Goal: Information Seeking & Learning: Learn about a topic

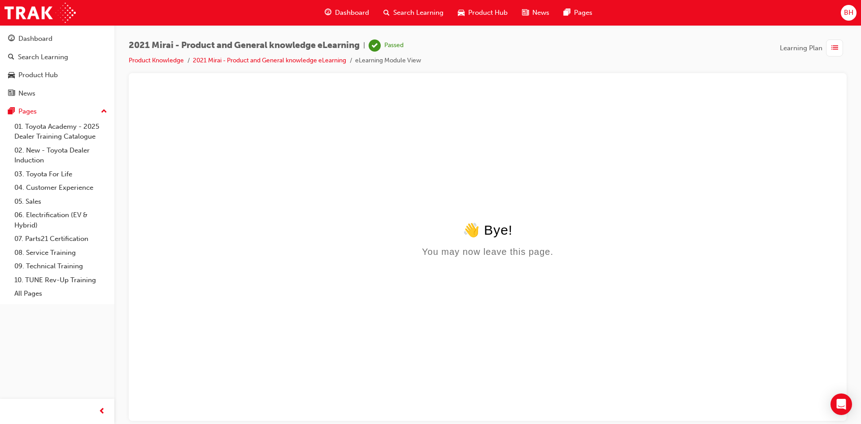
click at [345, 6] on div "Dashboard" at bounding box center [347, 13] width 59 height 18
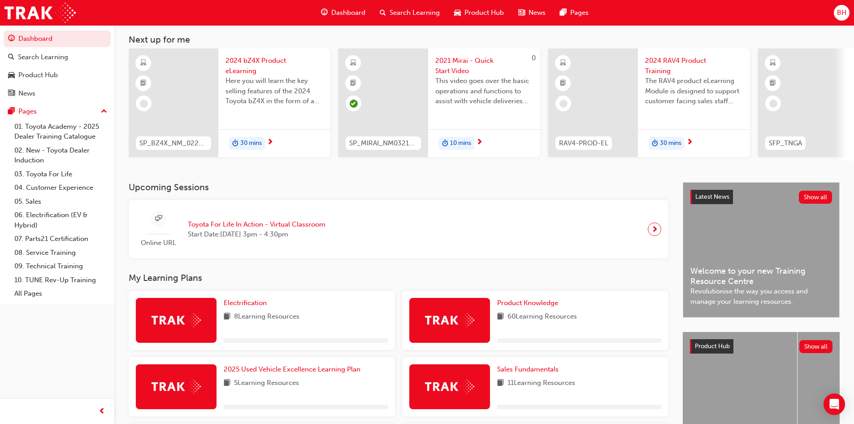
scroll to position [135, 0]
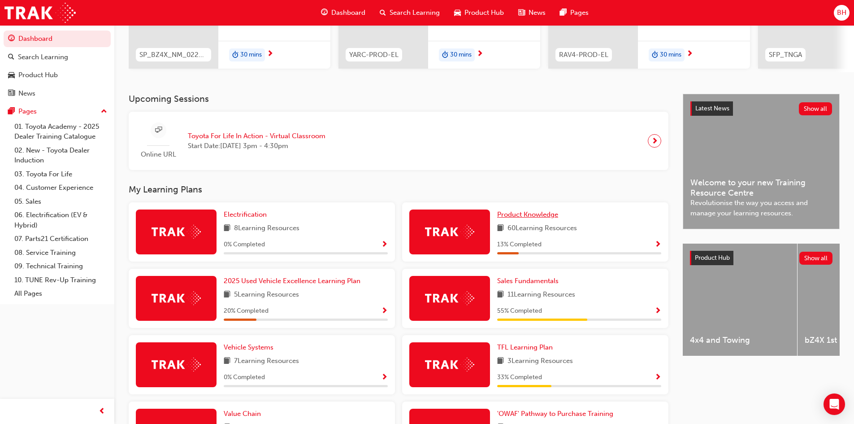
click at [536, 215] on span "Product Knowledge" at bounding box center [527, 214] width 61 height 8
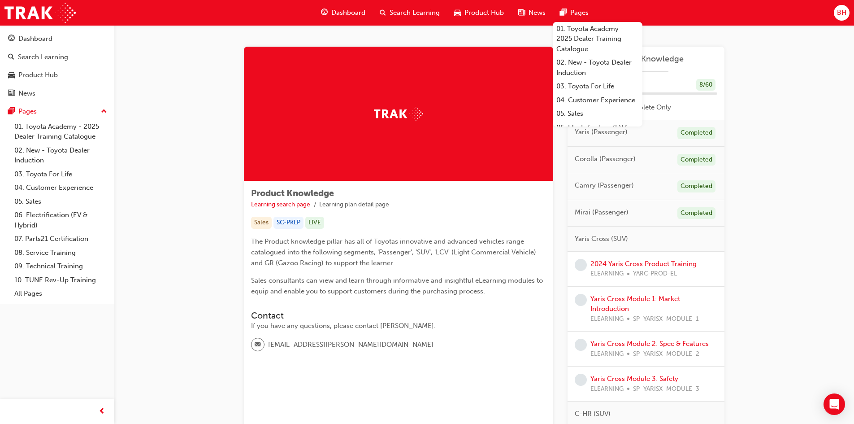
click at [349, 15] on span "Dashboard" at bounding box center [348, 13] width 34 height 10
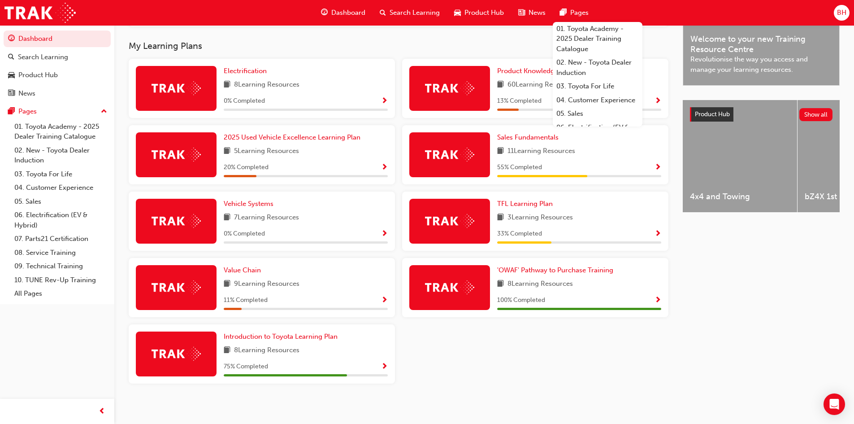
scroll to position [285, 0]
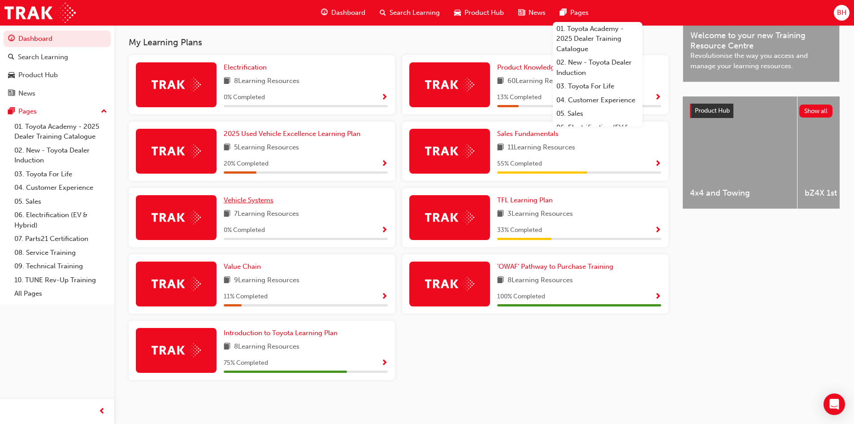
click at [244, 199] on span "Vehicle Systems" at bounding box center [249, 200] width 50 height 8
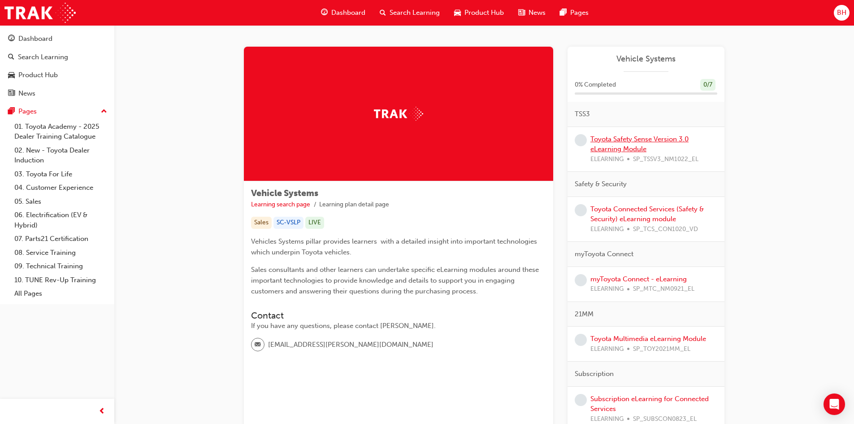
click at [626, 146] on link "Toyota Safety Sense Version 3.0 eLearning Module" at bounding box center [640, 144] width 98 height 18
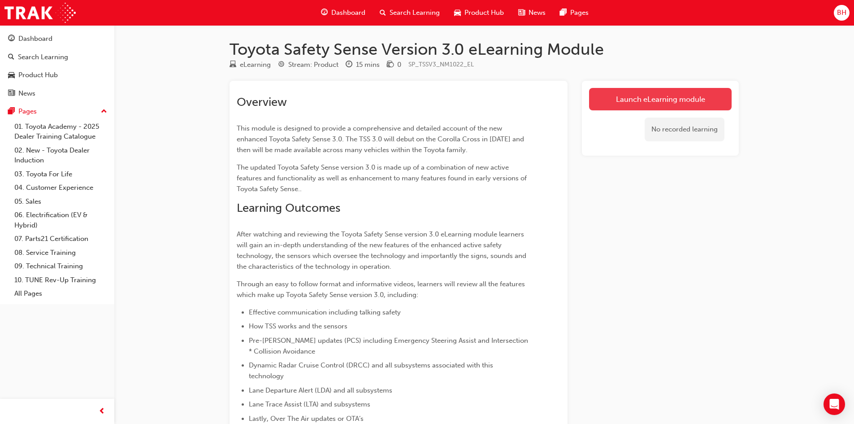
click at [658, 98] on link "Launch eLearning module" at bounding box center [660, 99] width 143 height 22
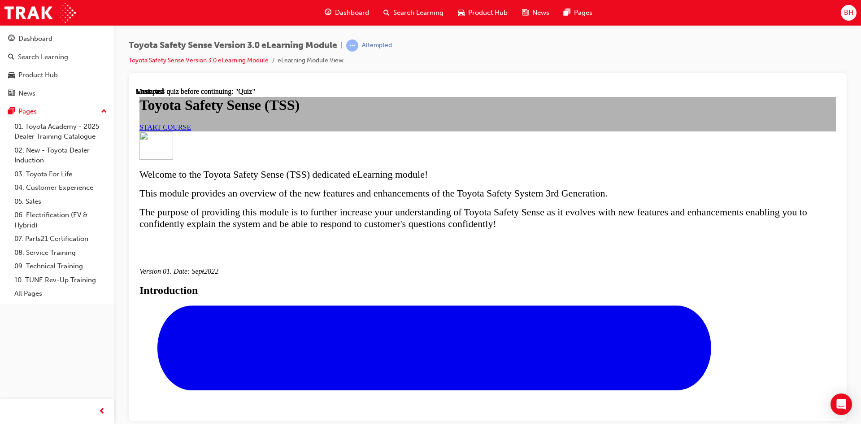
click at [191, 130] on link "START COURSE" at bounding box center [165, 127] width 52 height 8
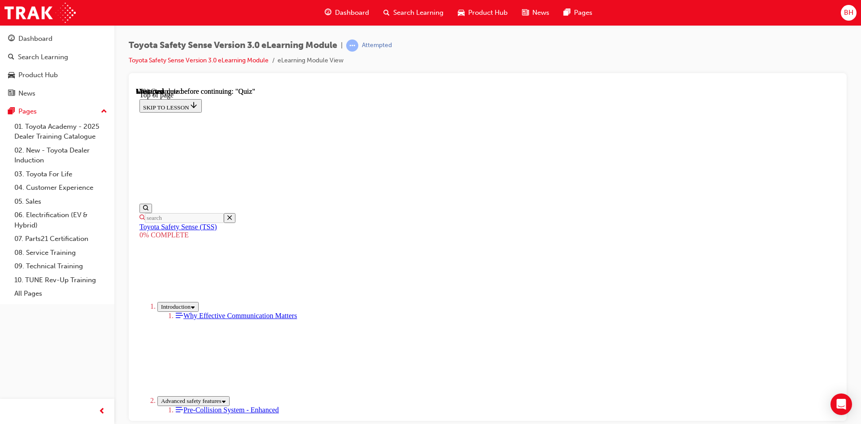
scroll to position [252, 0]
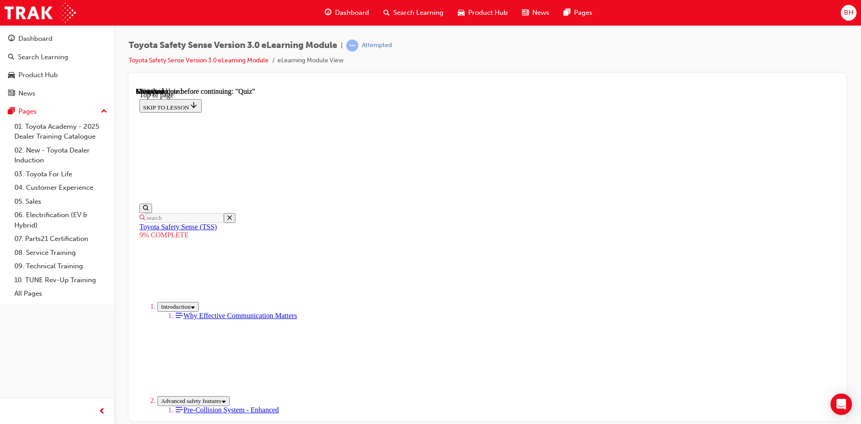
scroll to position [700, 0]
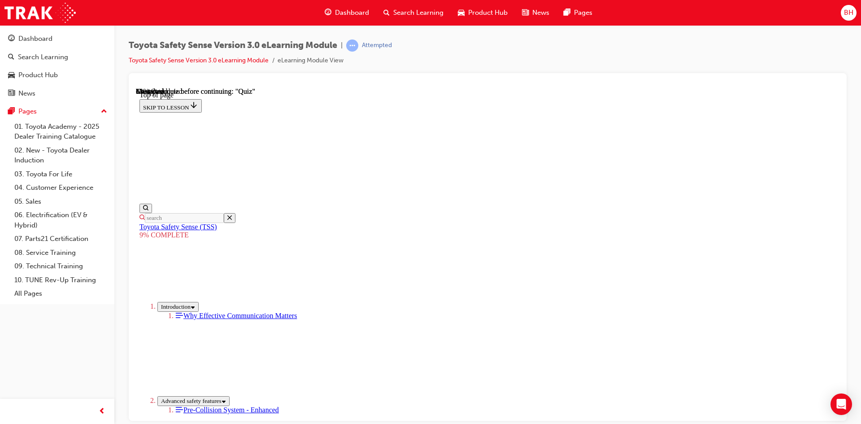
scroll to position [700, 0]
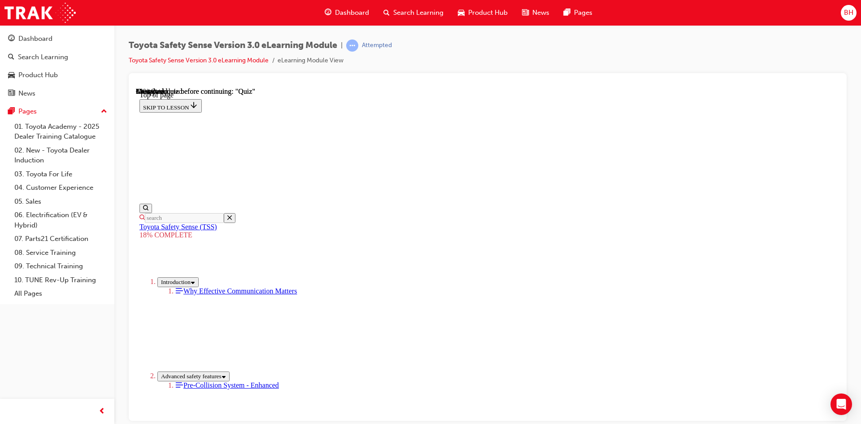
scroll to position [565, 0]
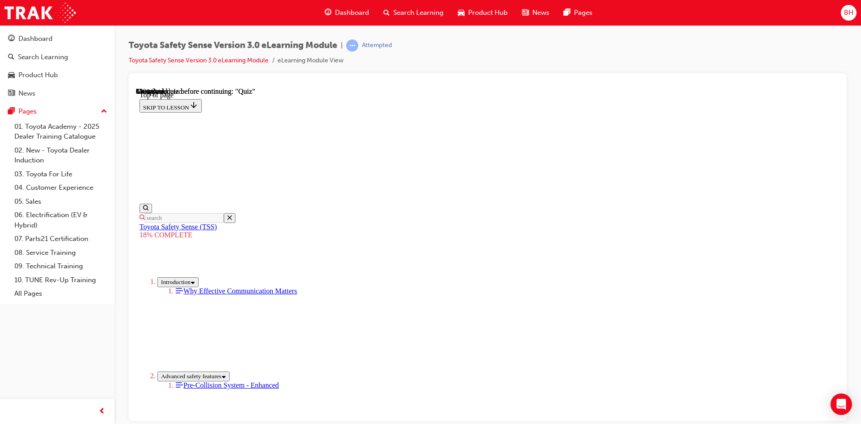
drag, startPoint x: 478, startPoint y: 227, endPoint x: 450, endPoint y: 279, distance: 58.8
drag, startPoint x: 528, startPoint y: 182, endPoint x: 430, endPoint y: 312, distance: 163.1
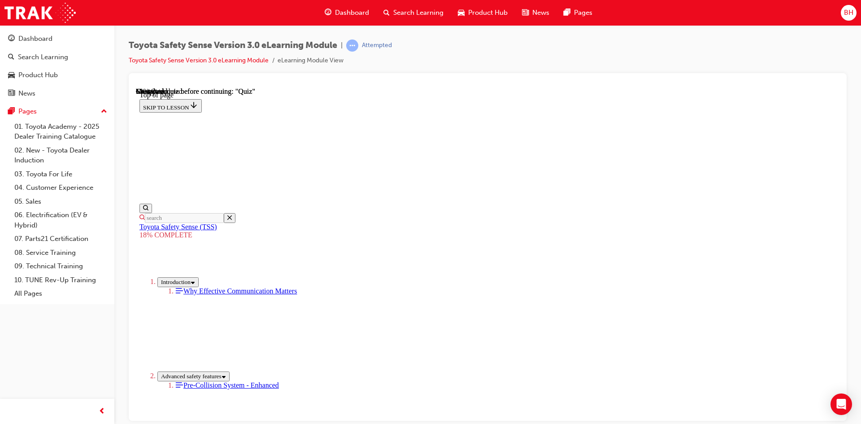
drag, startPoint x: 576, startPoint y: 156, endPoint x: 672, endPoint y: 295, distance: 168.6
drag, startPoint x: 545, startPoint y: 160, endPoint x: 426, endPoint y: 277, distance: 167.1
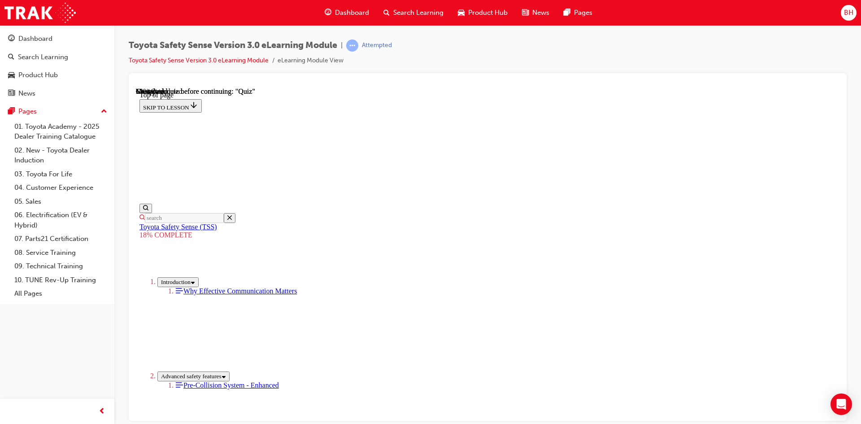
drag, startPoint x: 533, startPoint y: 157, endPoint x: 429, endPoint y: 268, distance: 152.9
drag, startPoint x: 560, startPoint y: 176, endPoint x: 445, endPoint y: 296, distance: 166.2
drag, startPoint x: 524, startPoint y: 167, endPoint x: 409, endPoint y: 284, distance: 164.3
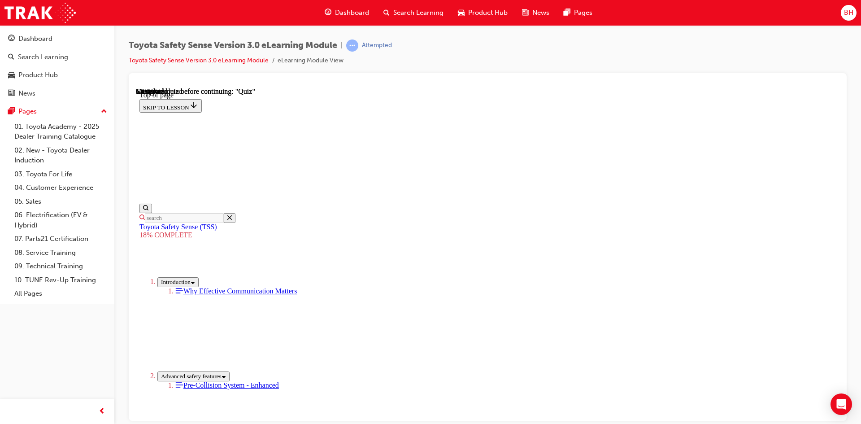
drag, startPoint x: 519, startPoint y: 167, endPoint x: 423, endPoint y: 279, distance: 147.2
drag, startPoint x: 520, startPoint y: 162, endPoint x: 421, endPoint y: 289, distance: 160.9
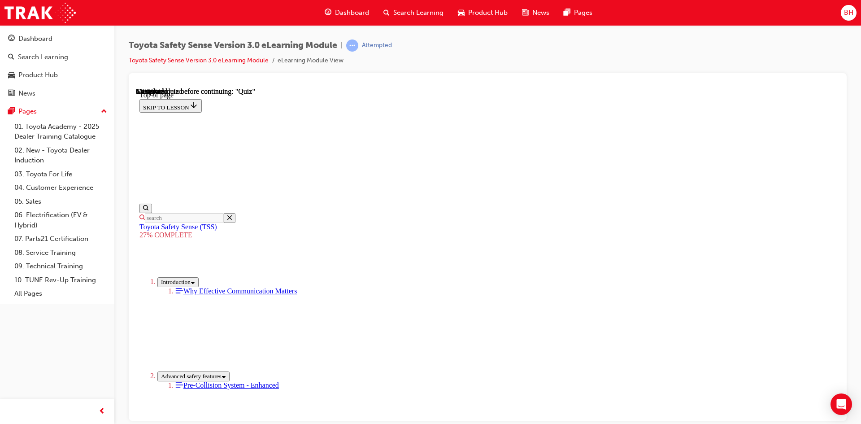
scroll to position [2456, 0]
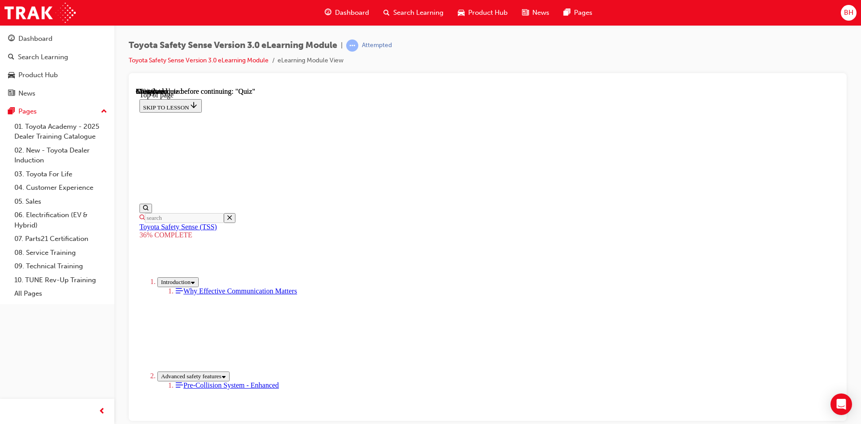
scroll to position [3344, 0]
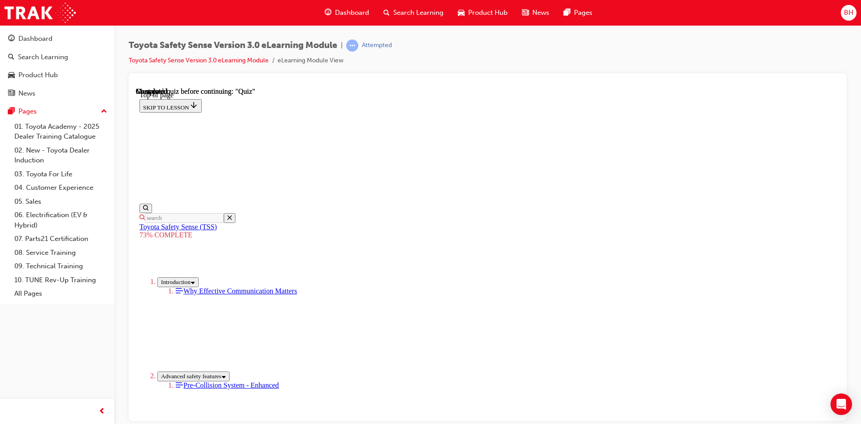
scroll to position [27, 0]
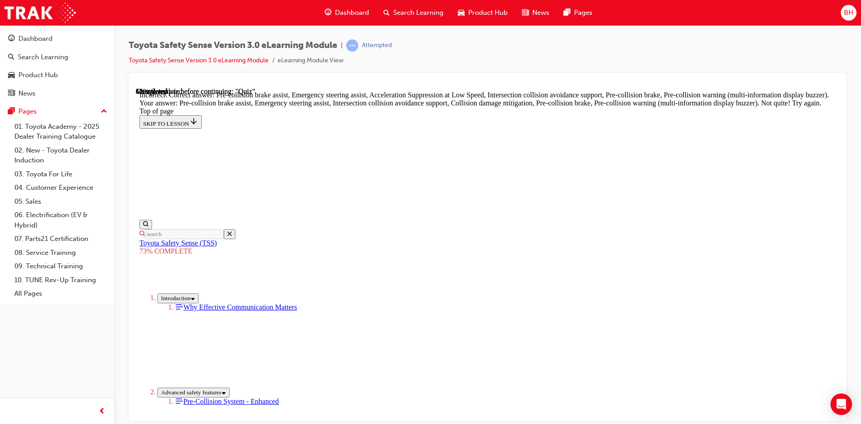
scroll to position [368, 0]
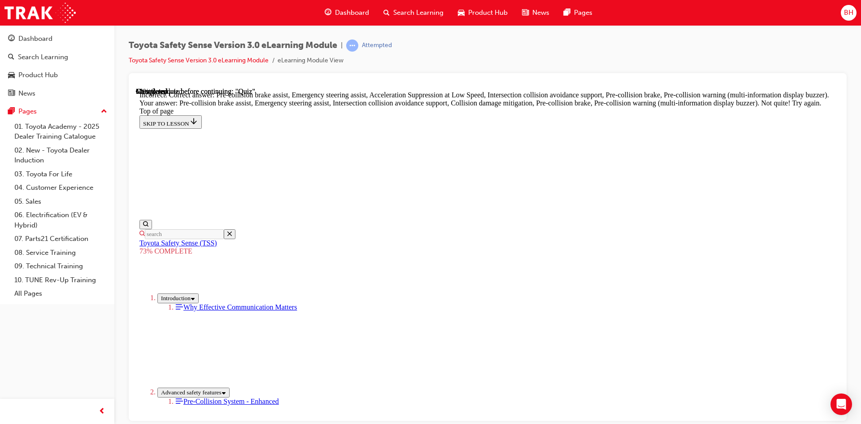
scroll to position [212, 0]
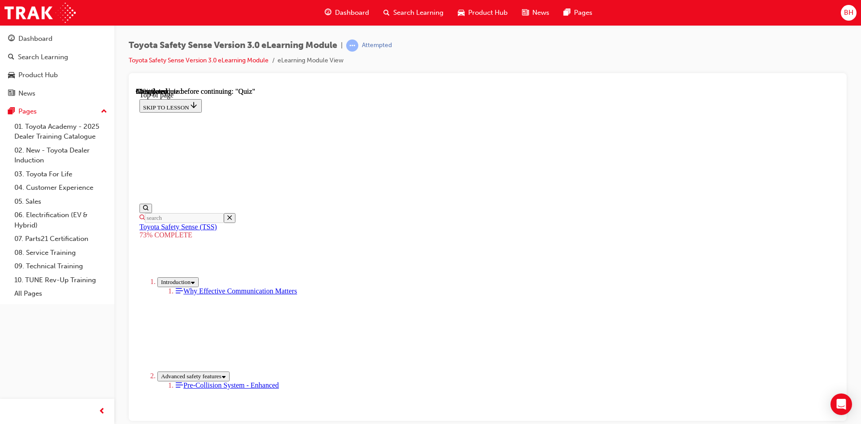
scroll to position [122, 0]
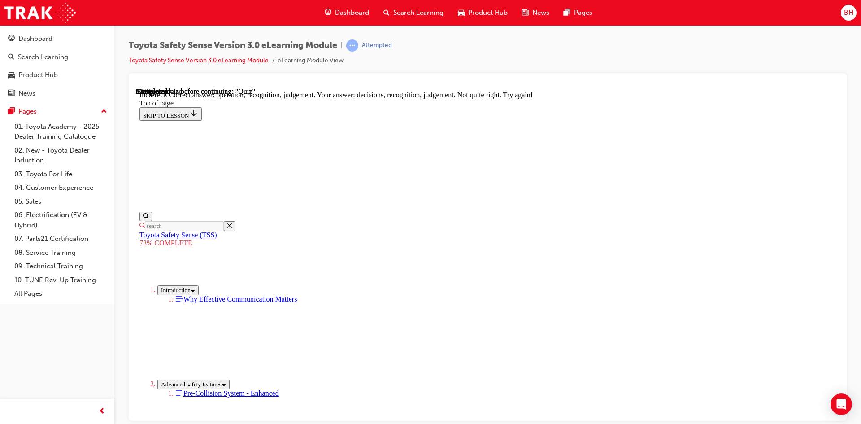
scroll to position [228, 0]
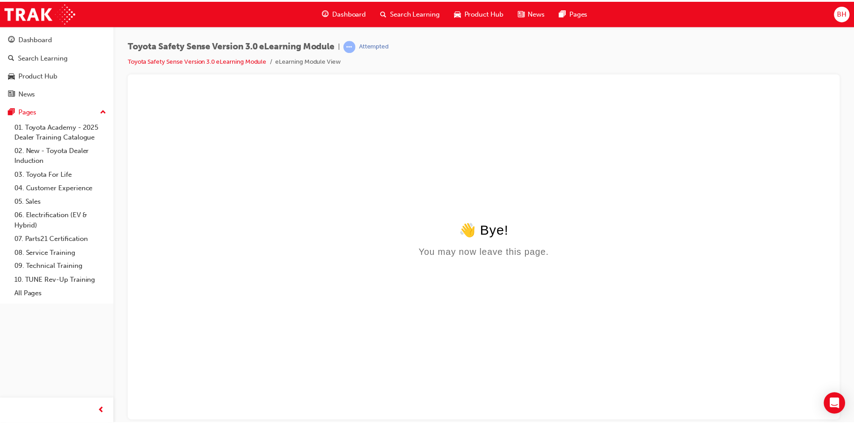
scroll to position [0, 0]
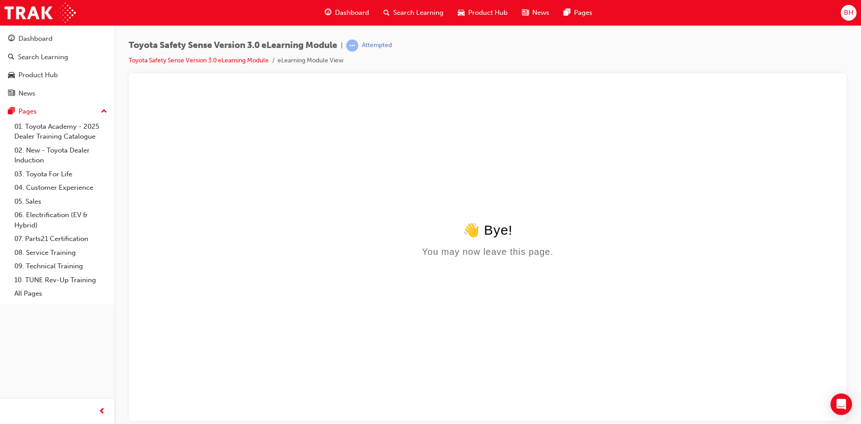
click at [341, 12] on span "Dashboard" at bounding box center [352, 13] width 34 height 10
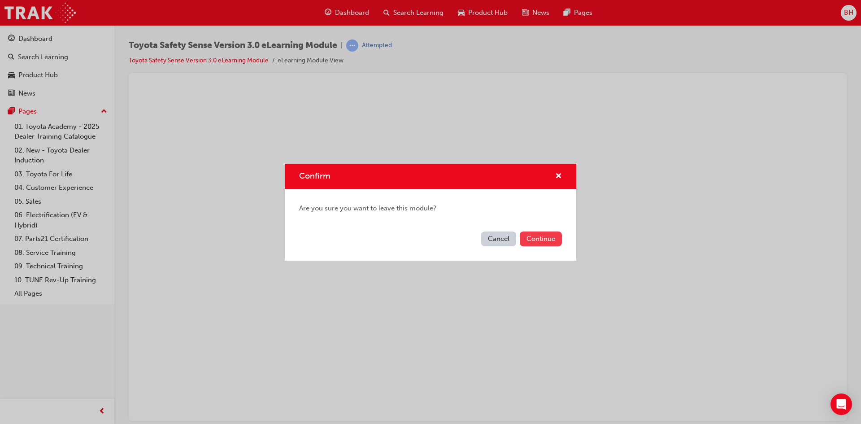
click at [540, 241] on button "Continue" at bounding box center [541, 238] width 42 height 15
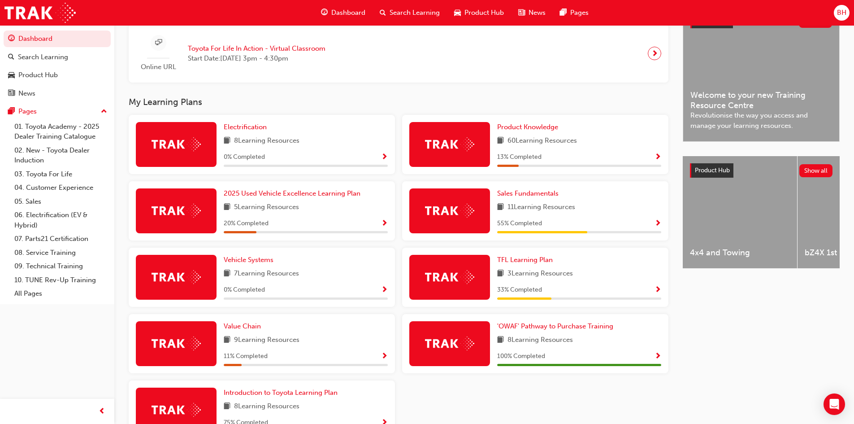
scroll to position [224, 0]
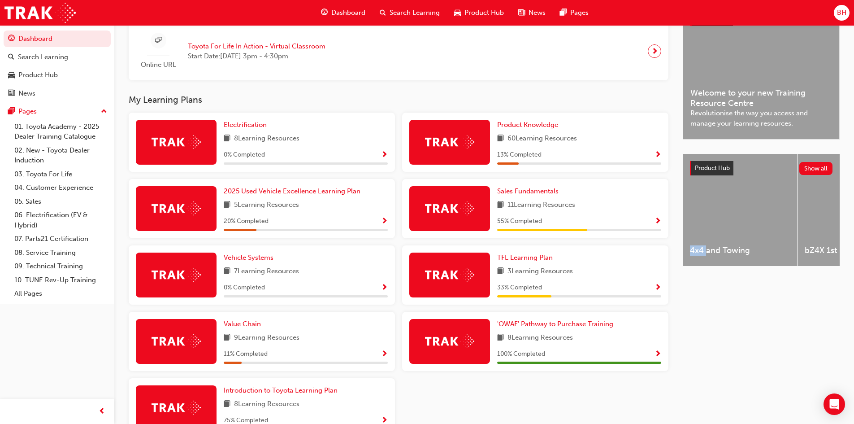
drag, startPoint x: 690, startPoint y: 270, endPoint x: 708, endPoint y: 271, distance: 17.9
click at [708, 268] on div "4x4 and Towing" at bounding box center [740, 211] width 114 height 114
click at [687, 275] on div "Latest News Show all Welcome to your new Training Resource Centre Revolutionise…" at bounding box center [761, 231] width 157 height 454
click at [737, 334] on div "Latest News Show all Welcome to your new Training Resource Centre Revolutionise…" at bounding box center [761, 231] width 157 height 454
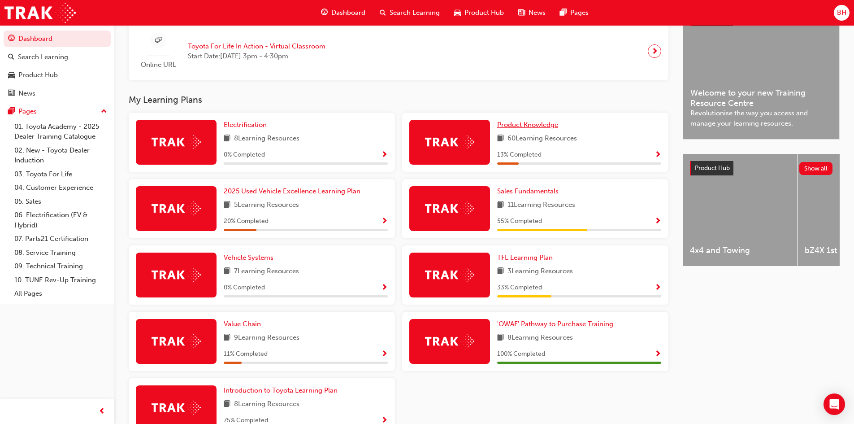
click at [541, 127] on span "Product Knowledge" at bounding box center [527, 125] width 61 height 8
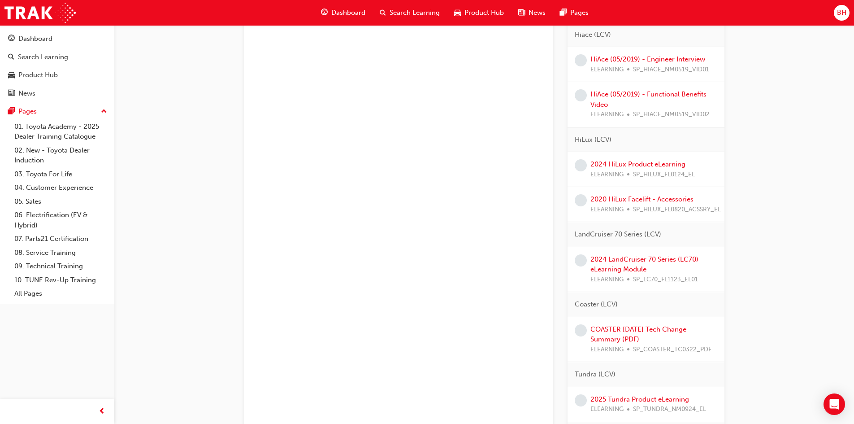
scroll to position [1525, 0]
